Goal: Task Accomplishment & Management: Manage account settings

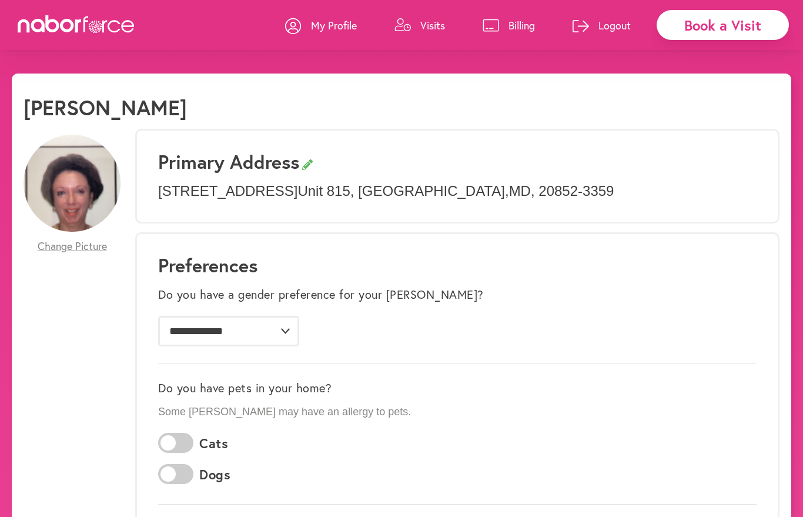
click at [413, 24] on link "Visits" at bounding box center [419, 25] width 51 height 35
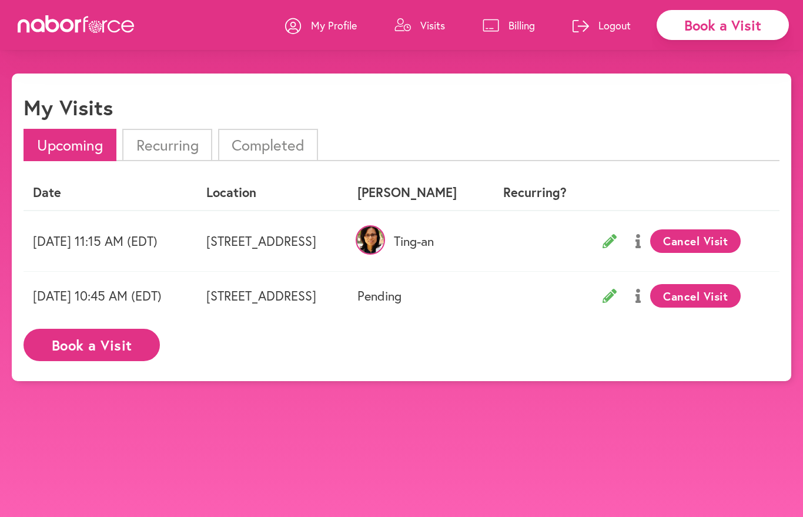
click at [298, 26] on icon at bounding box center [293, 26] width 16 height 16
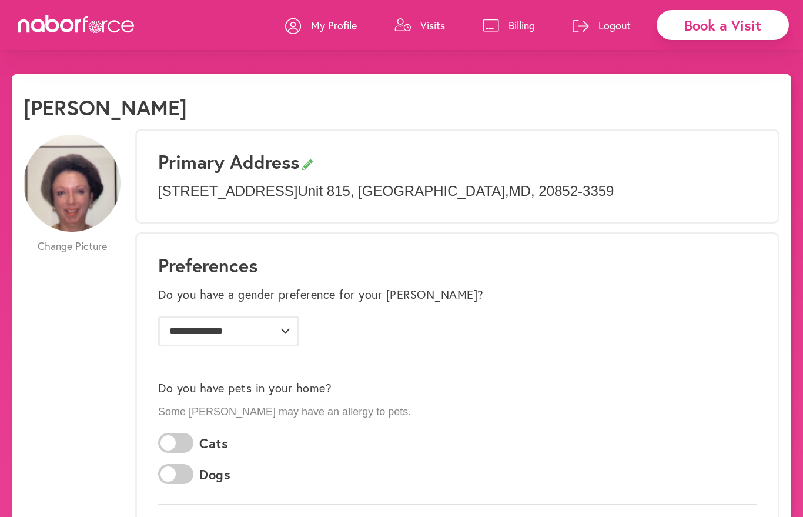
click at [508, 19] on p "Billing" at bounding box center [521, 25] width 26 height 14
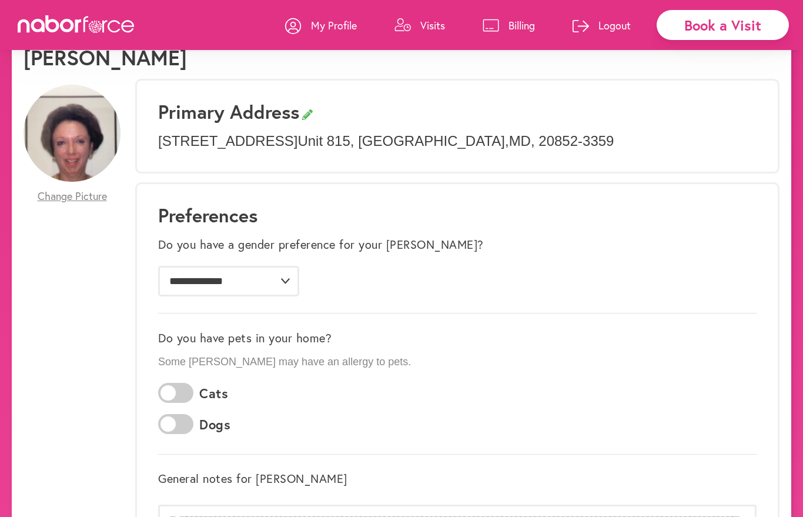
scroll to position [51, 0]
click at [336, 24] on p "My Profile" at bounding box center [334, 25] width 46 height 14
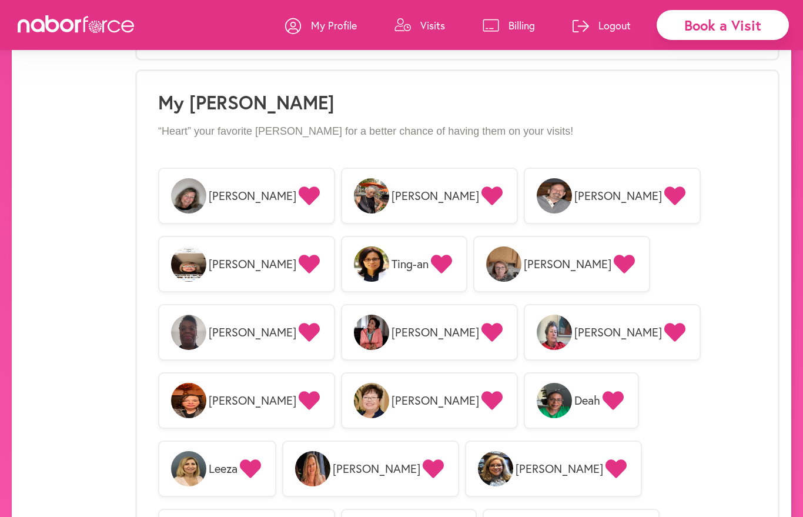
scroll to position [878, 0]
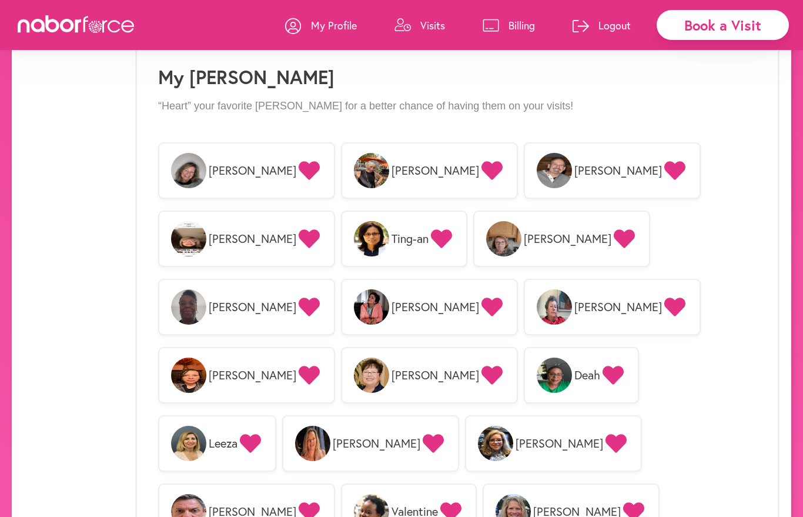
click at [503, 366] on icon at bounding box center [491, 375] width 21 height 19
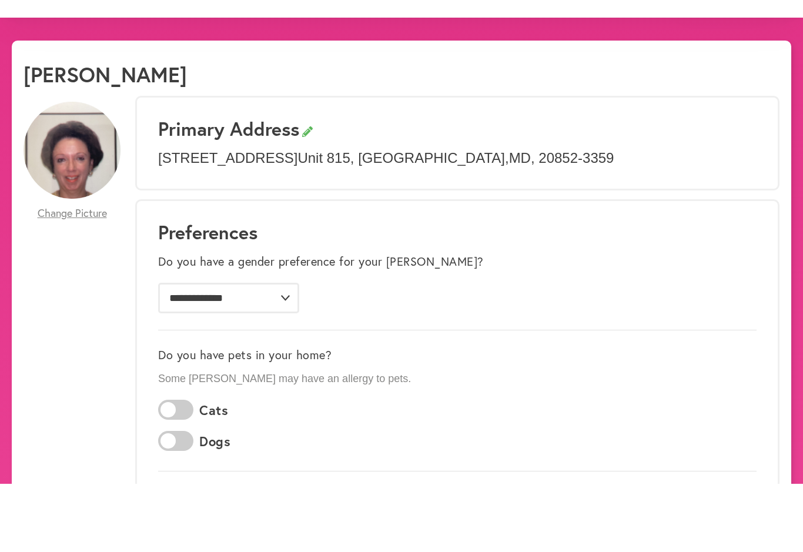
scroll to position [51, 0]
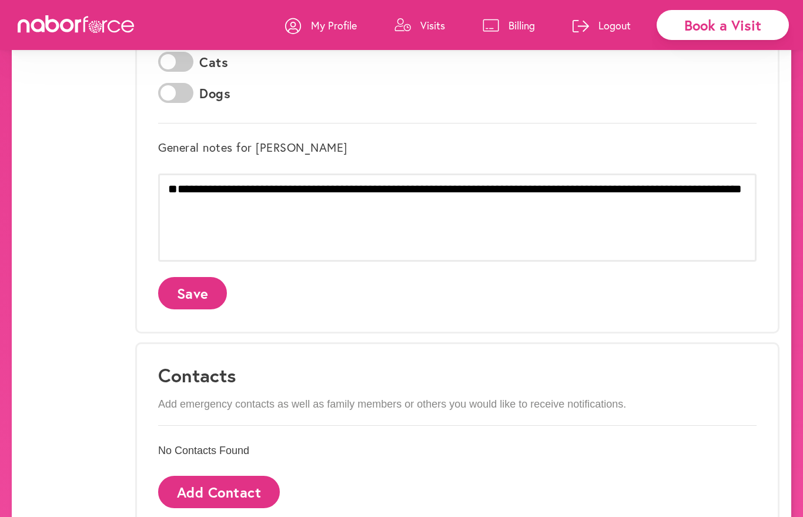
scroll to position [380, 0]
